Goal: Find specific page/section

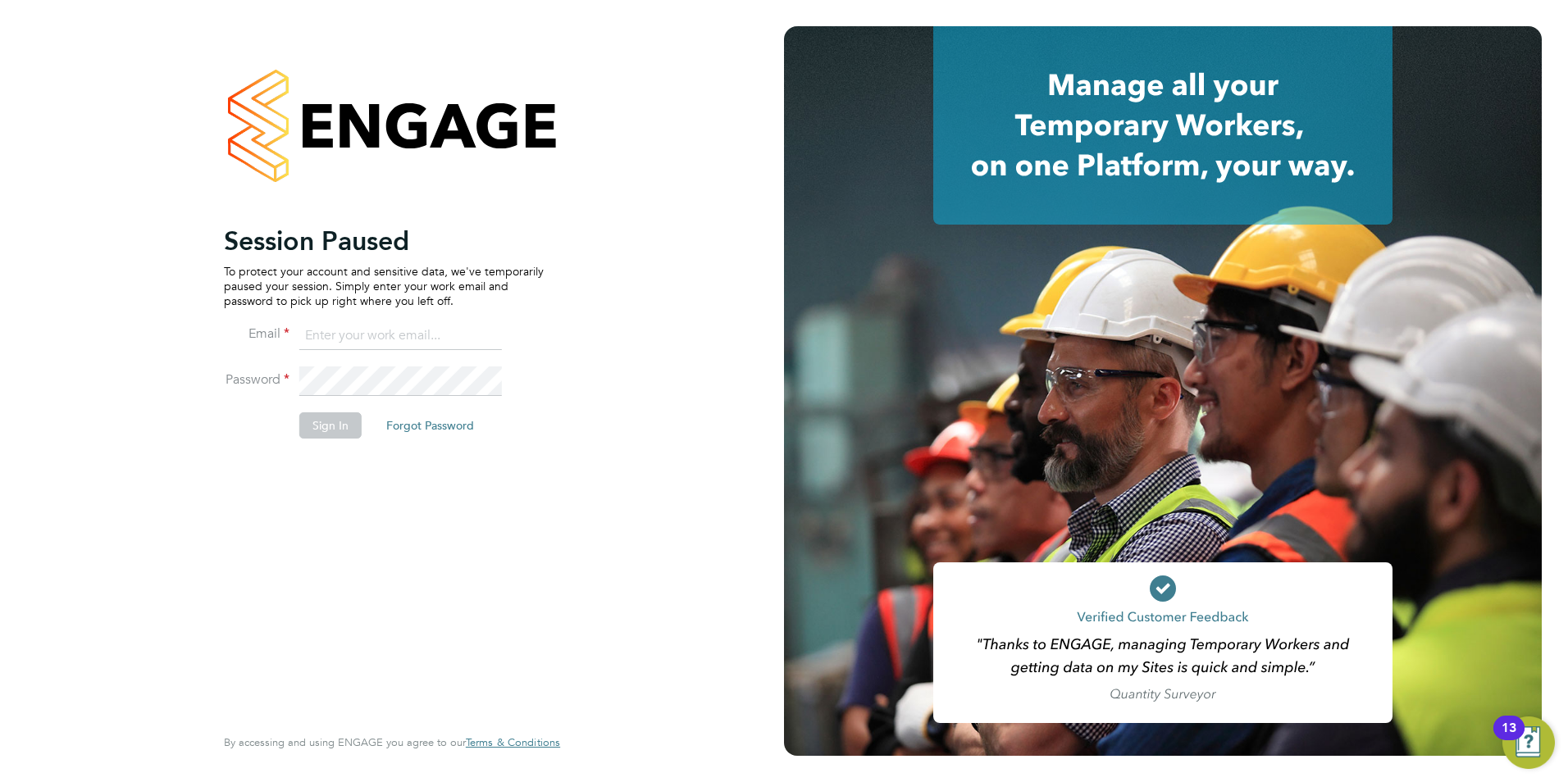
type input "becky@carbonrecruitment.co.uk"
click at [321, 429] on button "Sign In" at bounding box center [330, 426] width 62 height 27
